Goal: Task Accomplishment & Management: Manage account settings

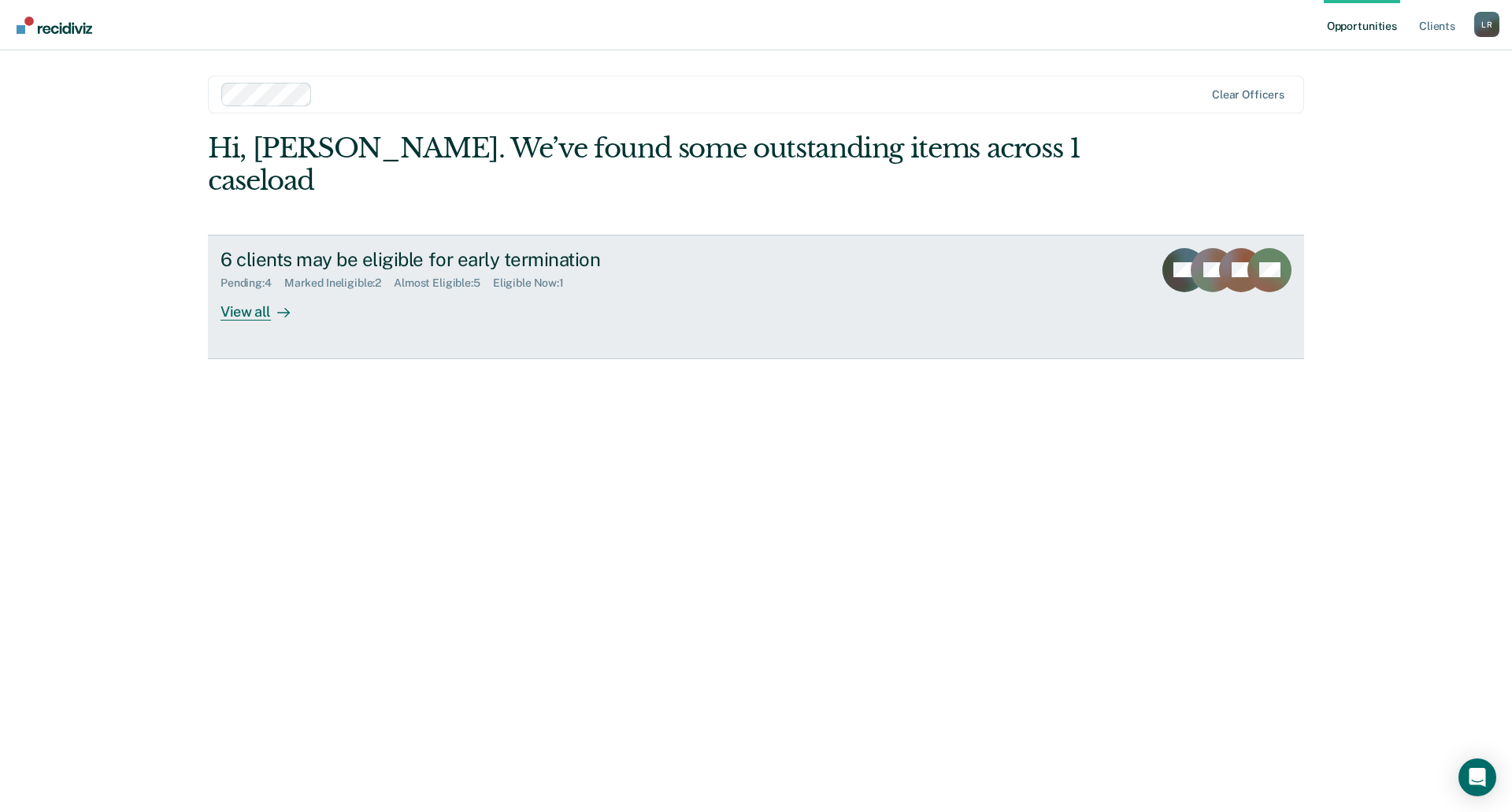
click at [315, 275] on div "6 clients may be eligible for early termination Pending : 4 Marked Ineligible :…" at bounding box center [515, 284] width 591 height 72
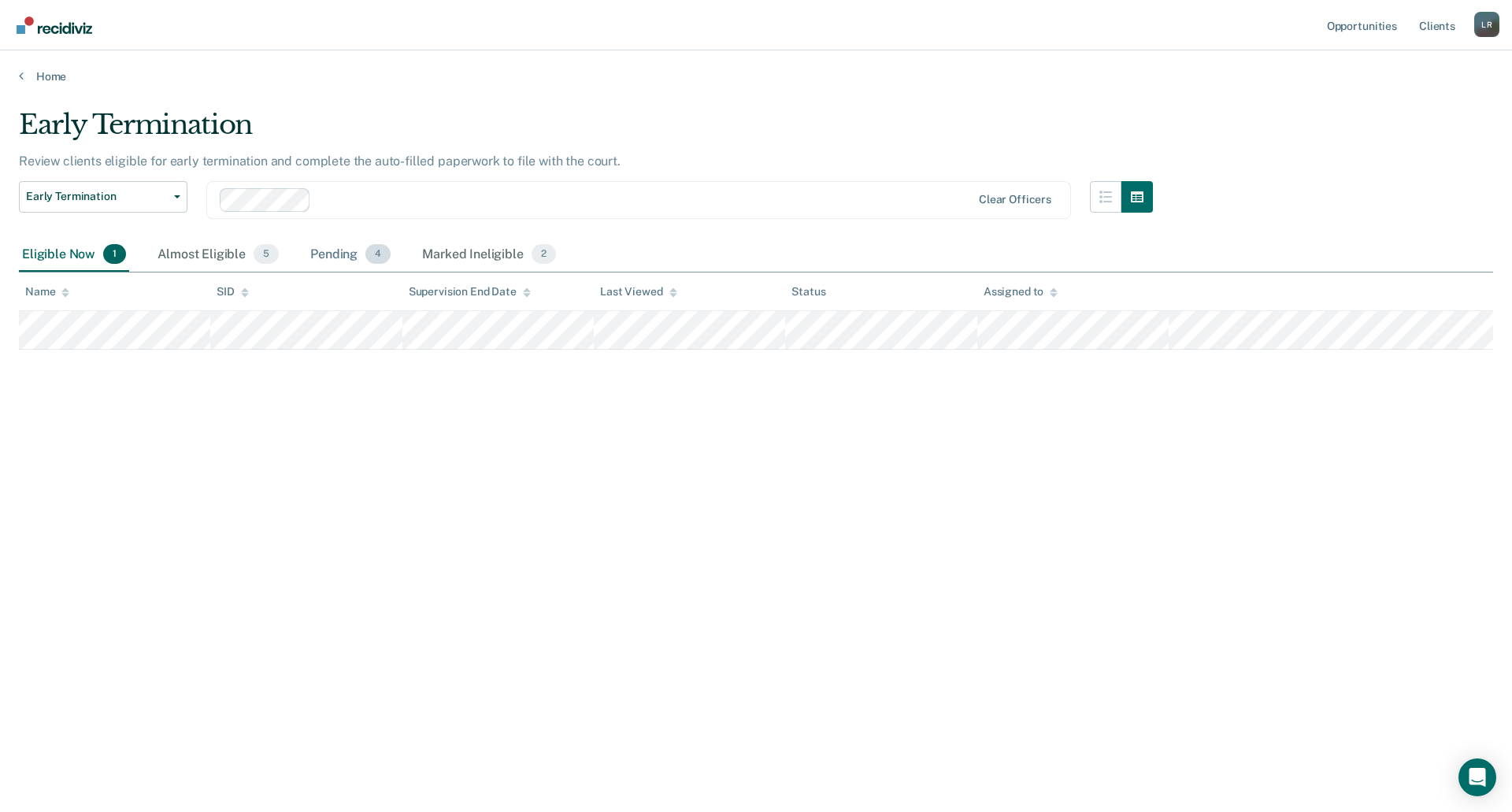
click at [327, 259] on div "Pending 4" at bounding box center [351, 255] width 86 height 34
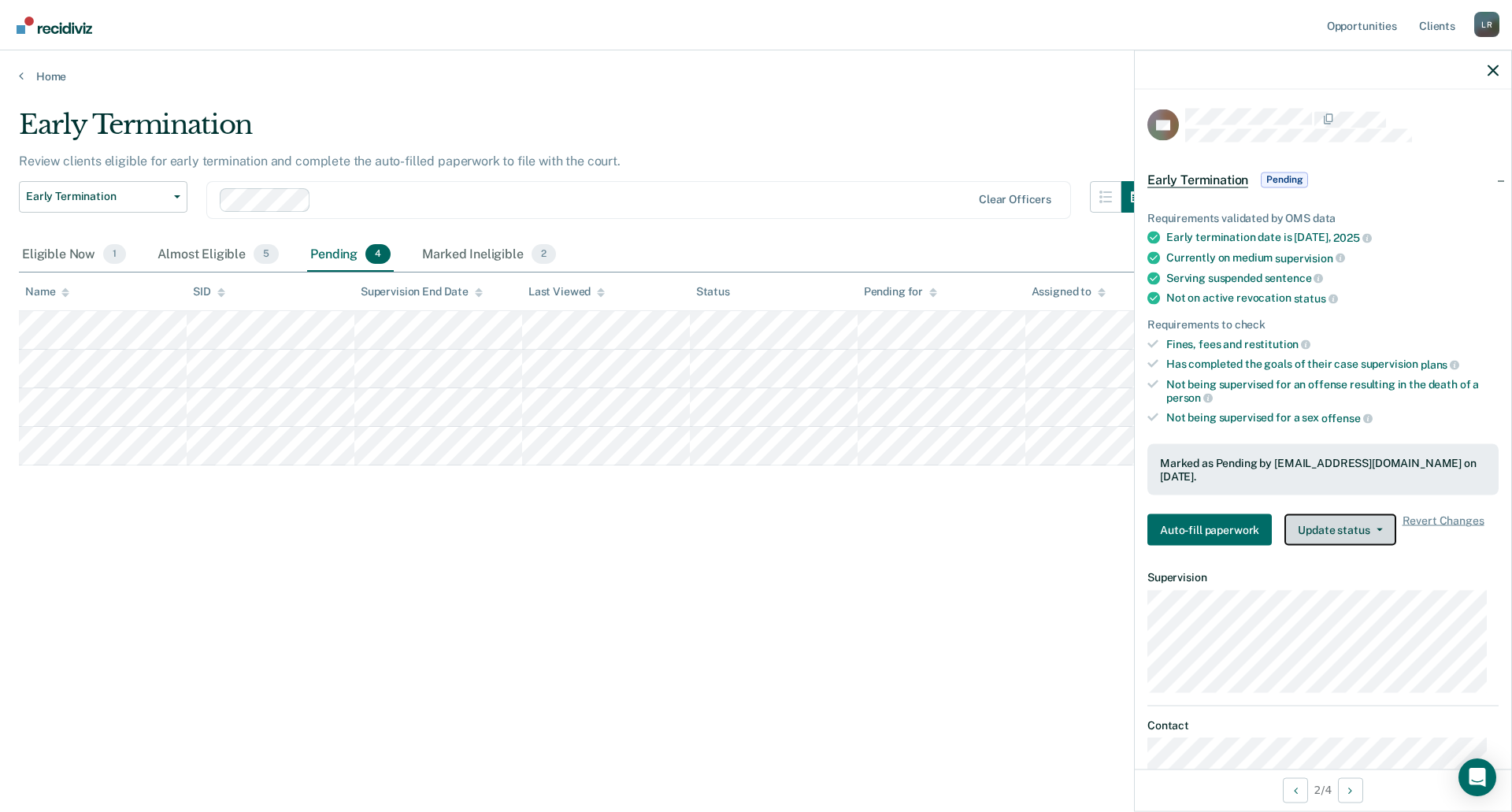
click at [1313, 520] on button "Update status" at bounding box center [1339, 529] width 111 height 31
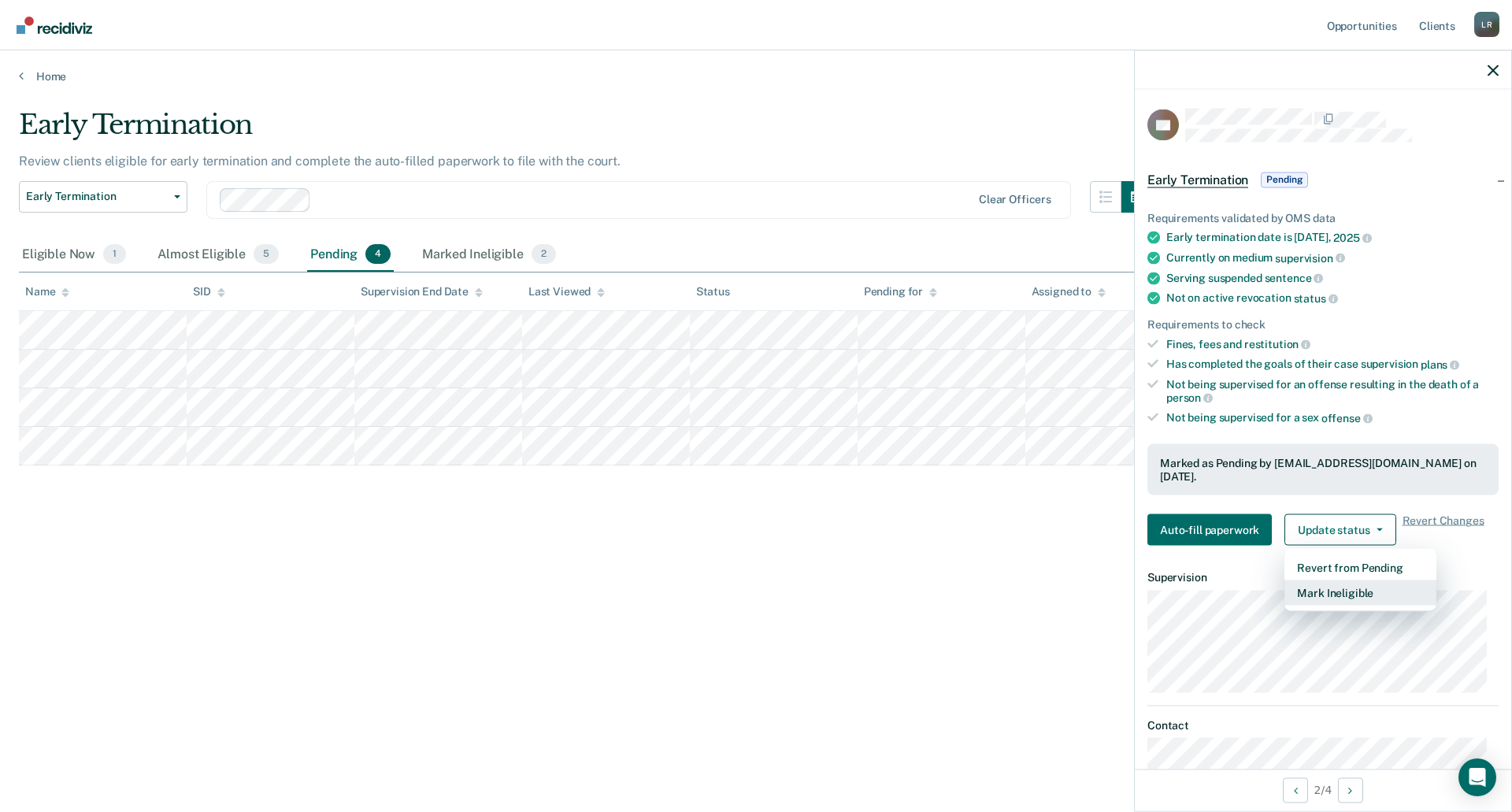
click at [1326, 581] on button "Mark Ineligible" at bounding box center [1360, 593] width 152 height 25
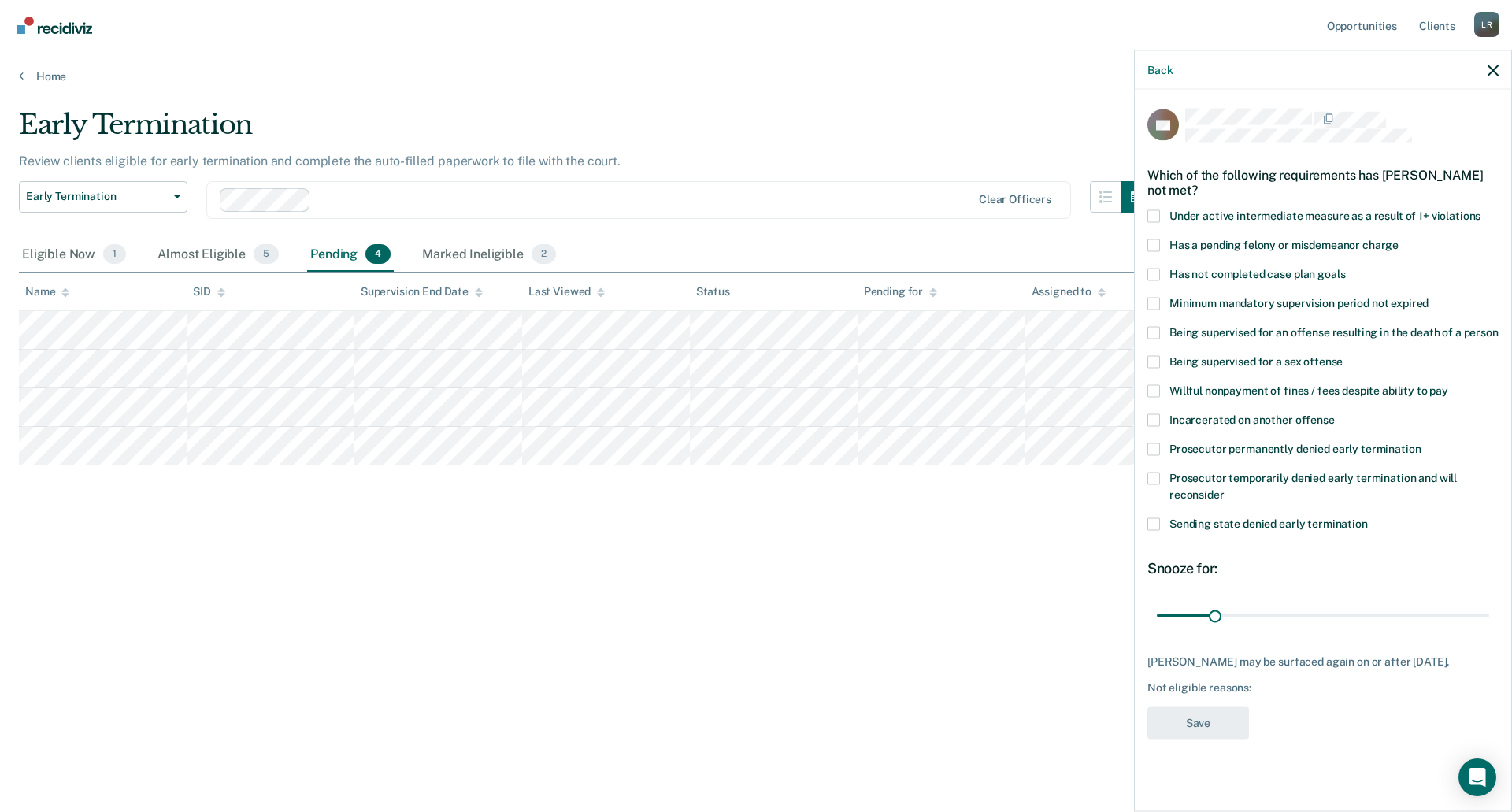
click at [1153, 448] on span at bounding box center [1153, 449] width 13 height 13
click at [1421, 443] on input "Prosecutor permanently denied early termination" at bounding box center [1421, 443] width 0 height 0
click at [1150, 472] on span at bounding box center [1153, 478] width 13 height 13
click at [1225, 488] on input "Prosecutor temporarily denied early termination and will reconsider" at bounding box center [1225, 488] width 0 height 0
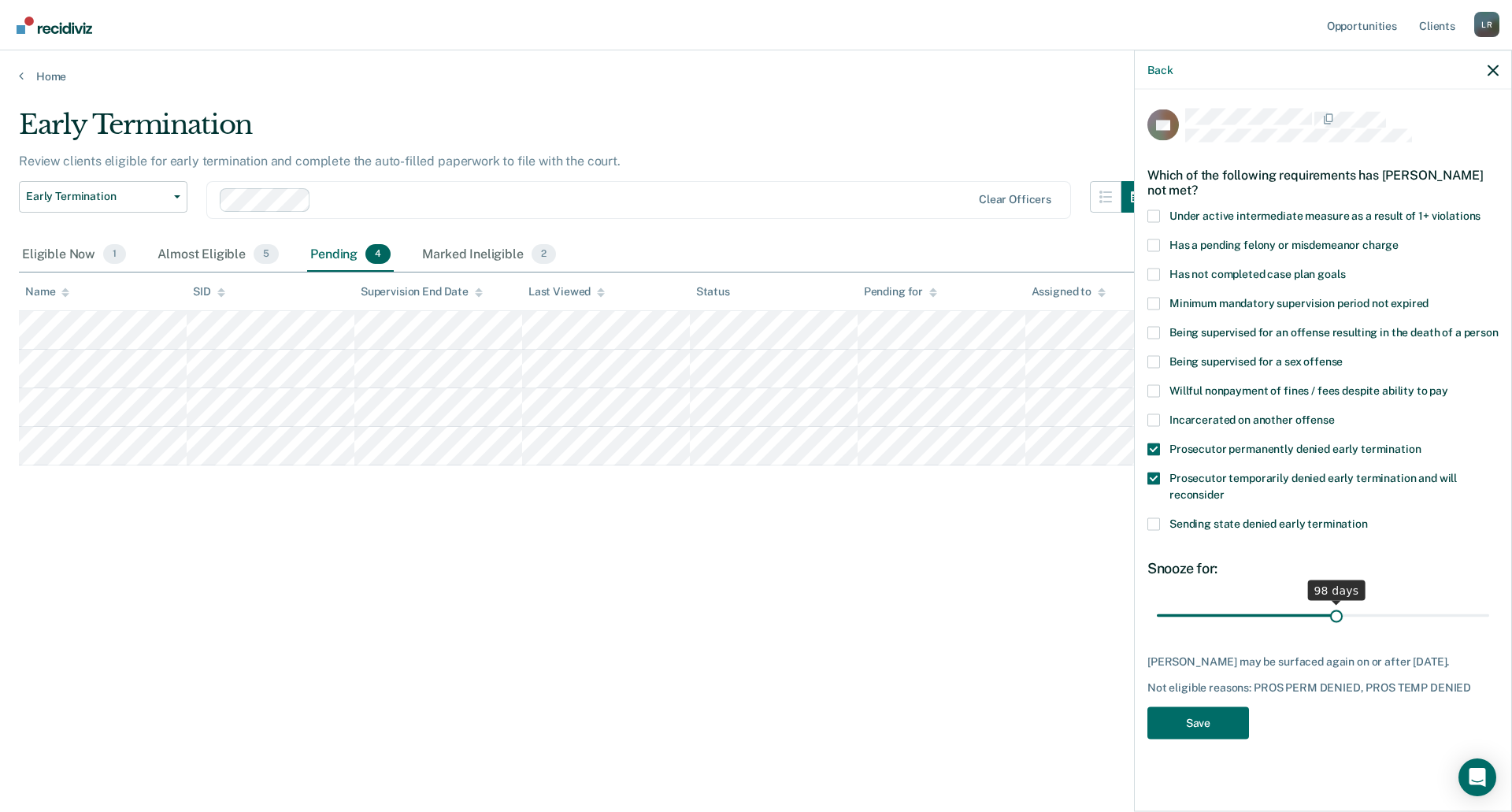
drag, startPoint x: 1213, startPoint y: 612, endPoint x: 1337, endPoint y: 621, distance: 124.3
type input "98"
click at [1337, 621] on input "range" at bounding box center [1322, 616] width 332 height 27
click at [1193, 733] on button "Save" at bounding box center [1197, 722] width 102 height 32
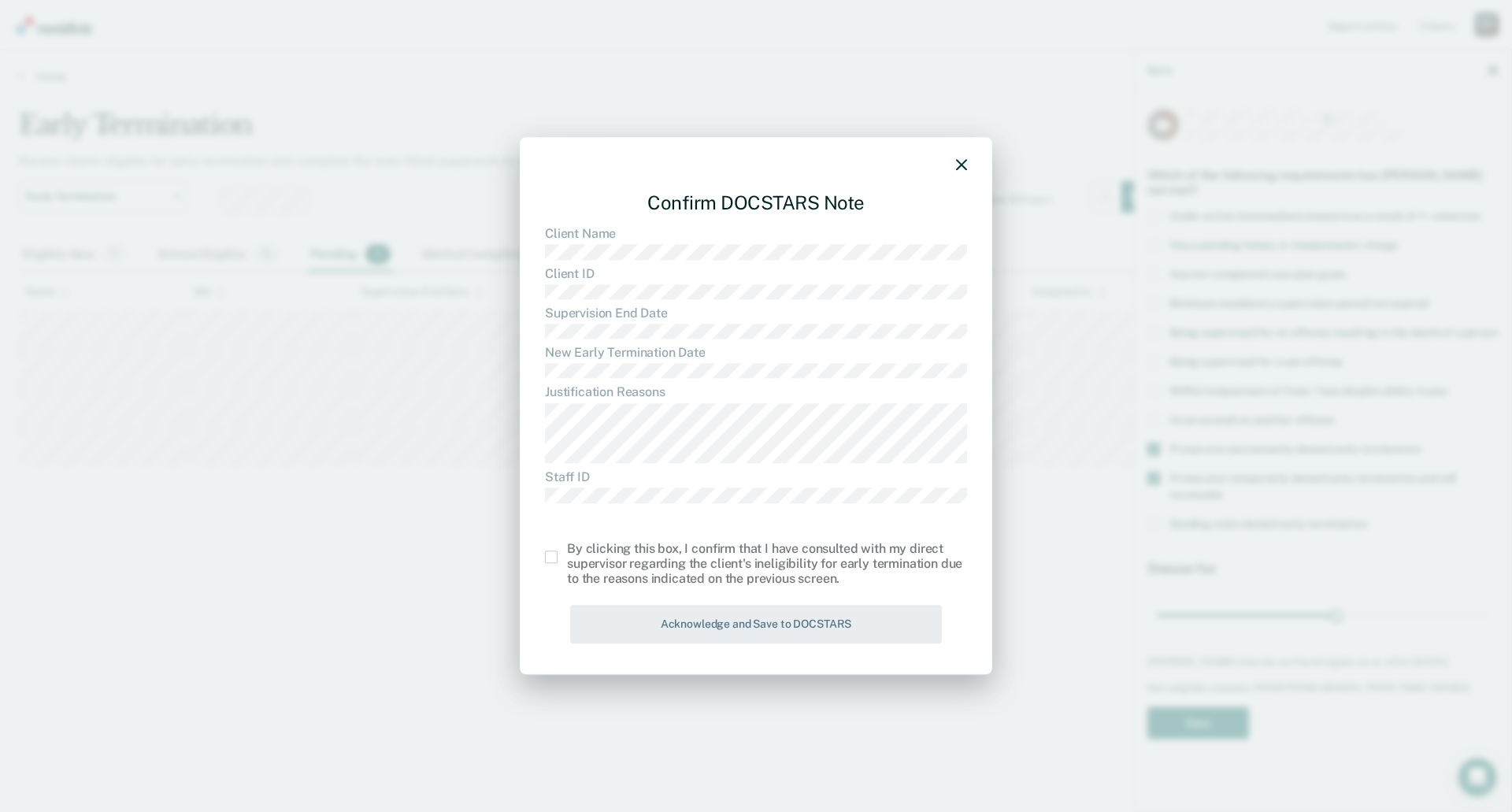
click at [553, 557] on span at bounding box center [551, 558] width 13 height 13
click at [567, 552] on input "checkbox" at bounding box center [567, 552] width 0 height 0
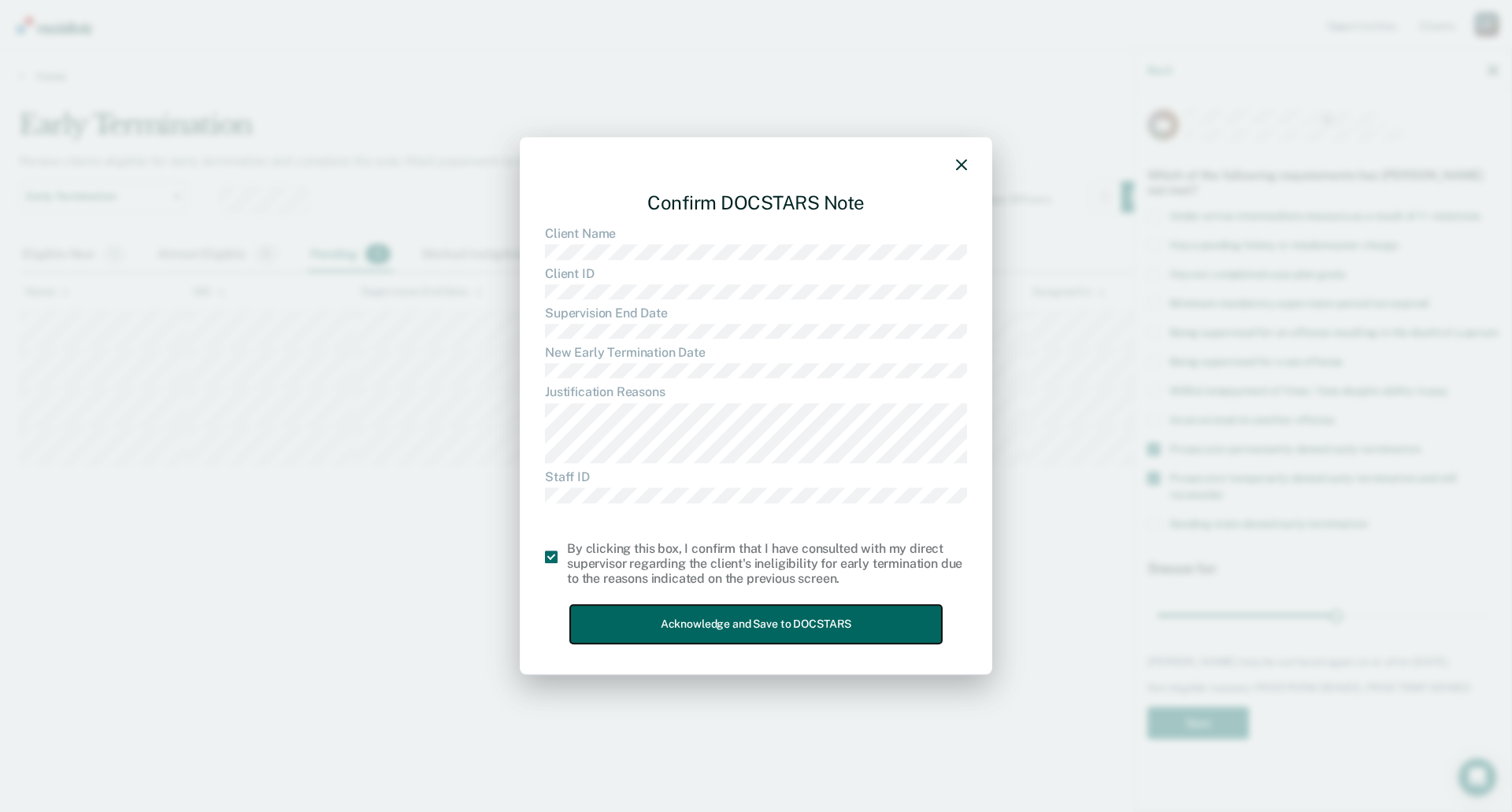
click at [671, 621] on button "Acknowledge and Save to DOCSTARS" at bounding box center [756, 624] width 371 height 38
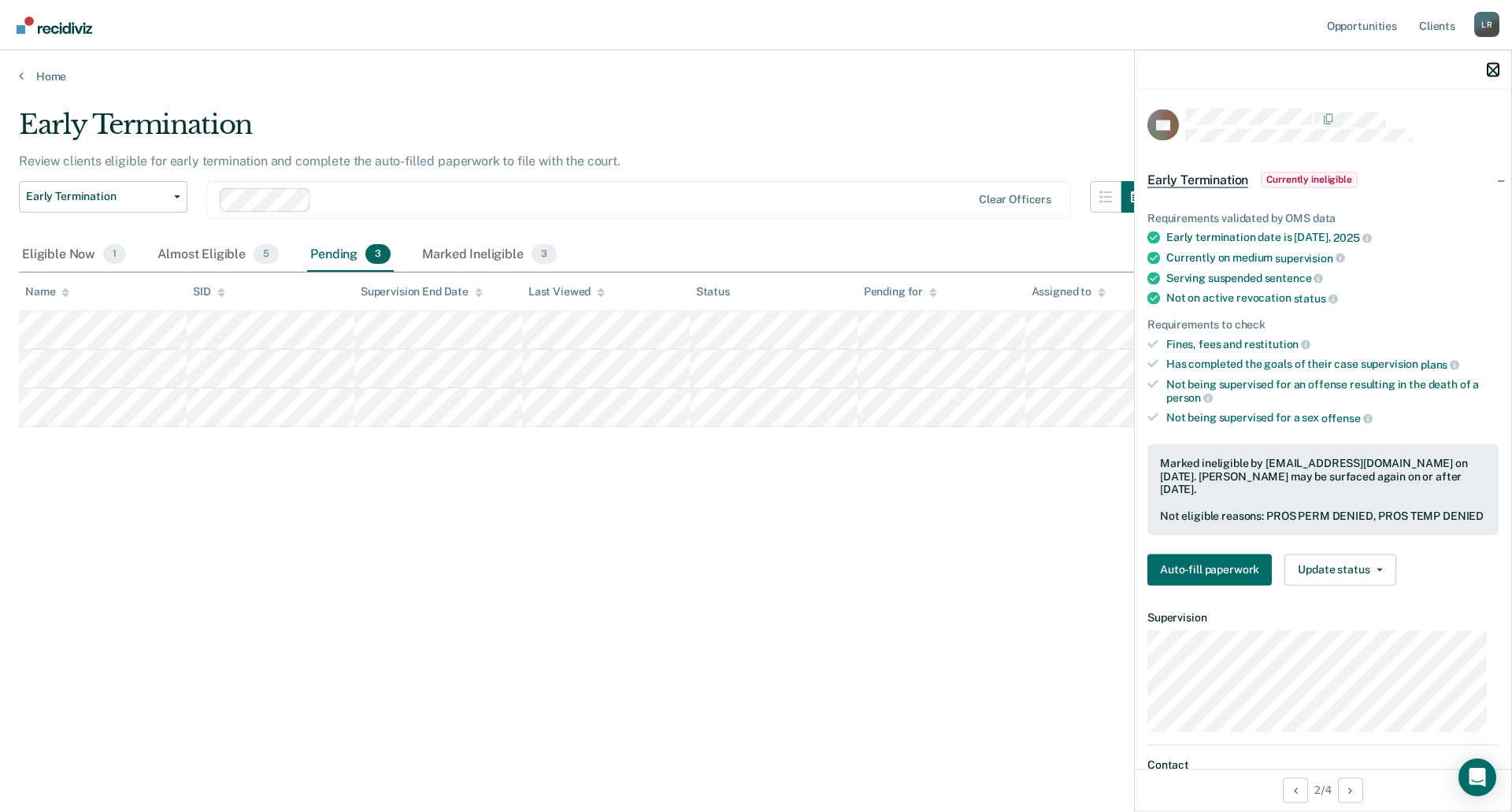
click at [1493, 72] on icon "button" at bounding box center [1493, 70] width 11 height 11
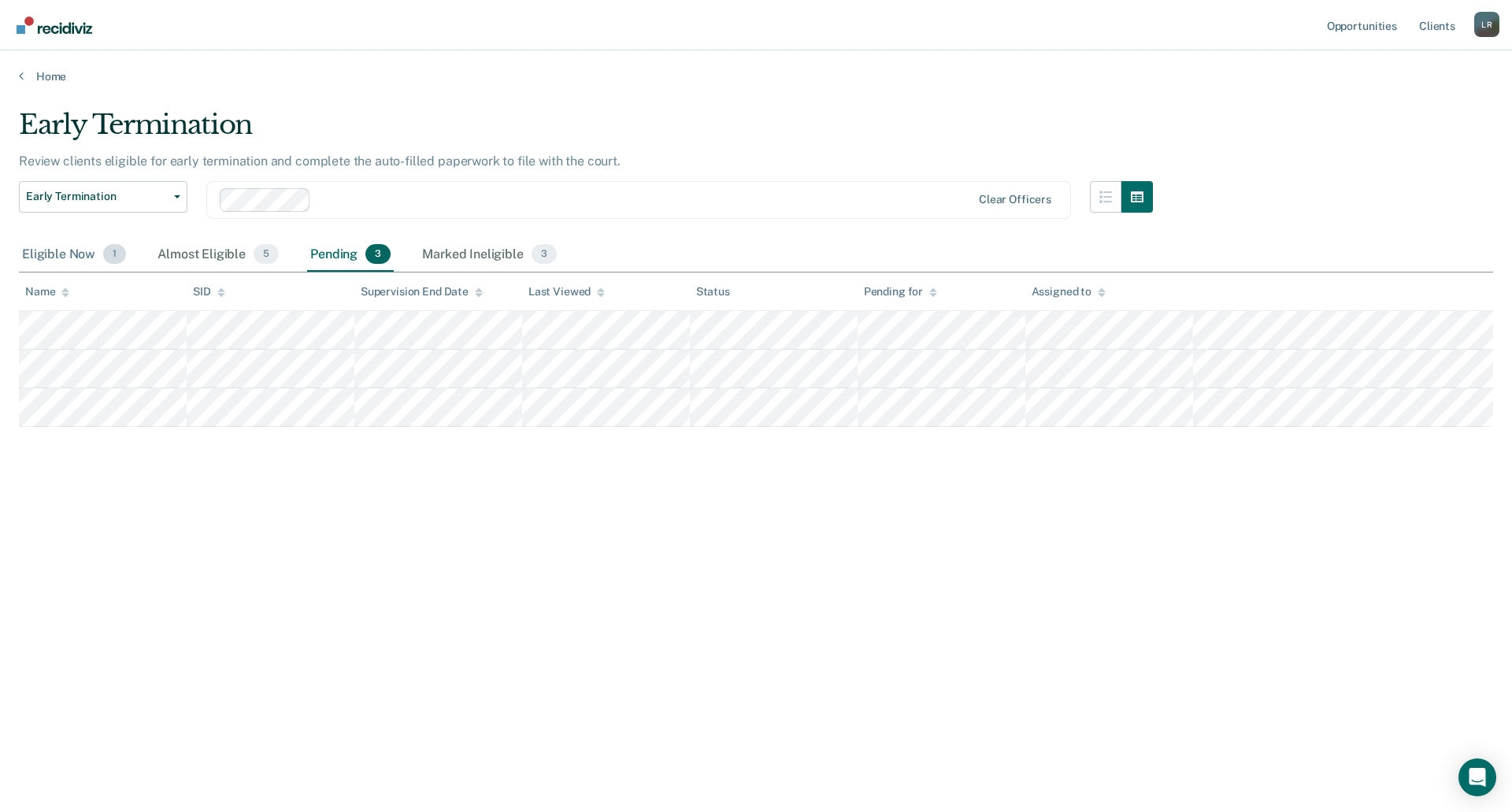
click at [94, 254] on div "Eligible Now 1" at bounding box center [74, 255] width 110 height 34
